Goal: Information Seeking & Learning: Find specific fact

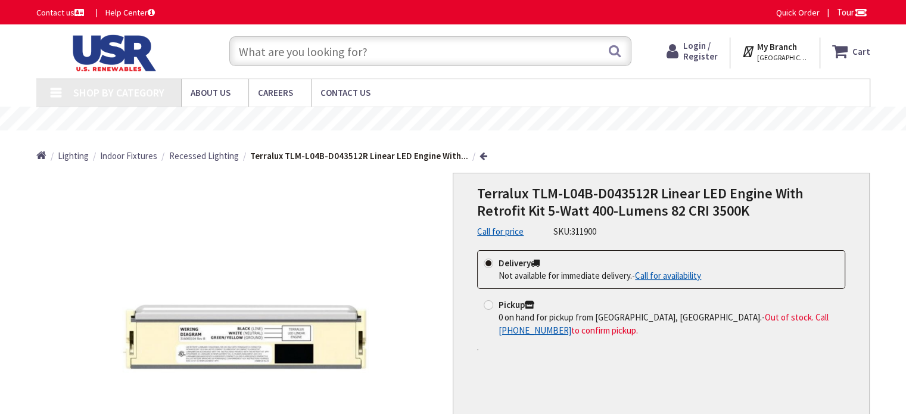
type input "[GEOGRAPHIC_DATA], [GEOGRAPHIC_DATA]"
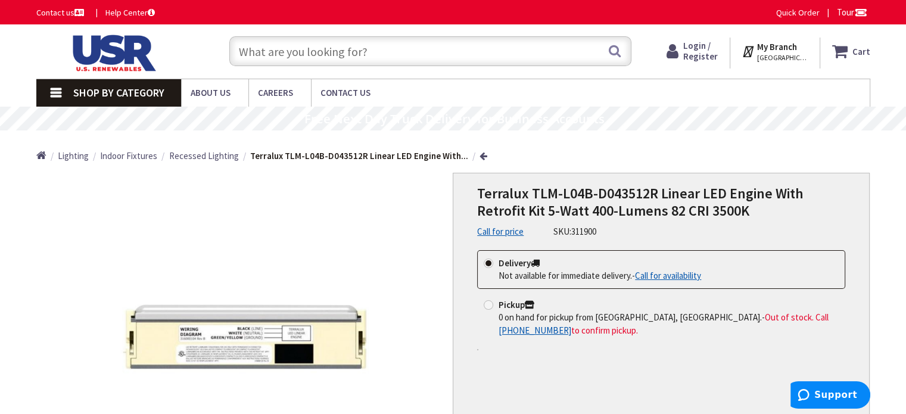
click at [385, 54] on input "text" at bounding box center [430, 51] width 402 height 30
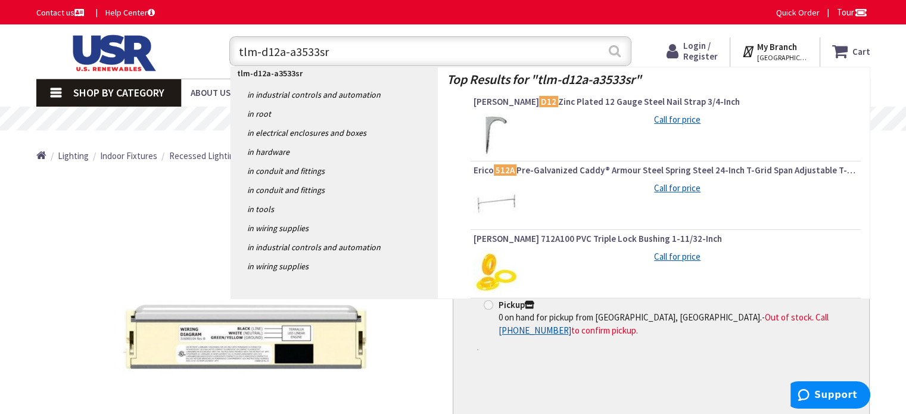
type input "tlm-d12a-a3533sr"
click at [613, 50] on button "Search" at bounding box center [614, 51] width 15 height 27
